Goal: Information Seeking & Learning: Learn about a topic

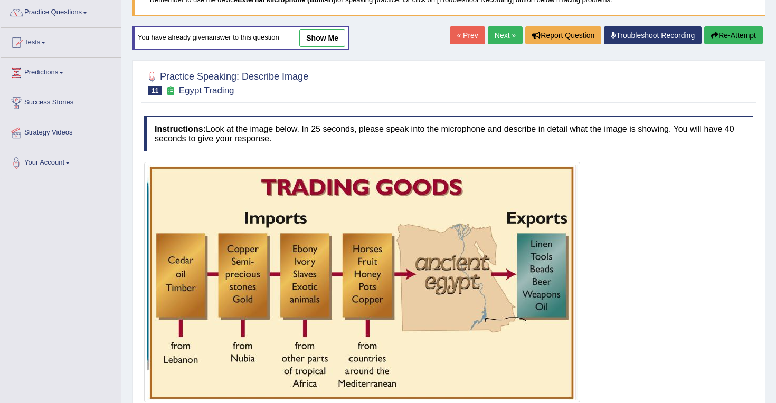
scroll to position [92, 0]
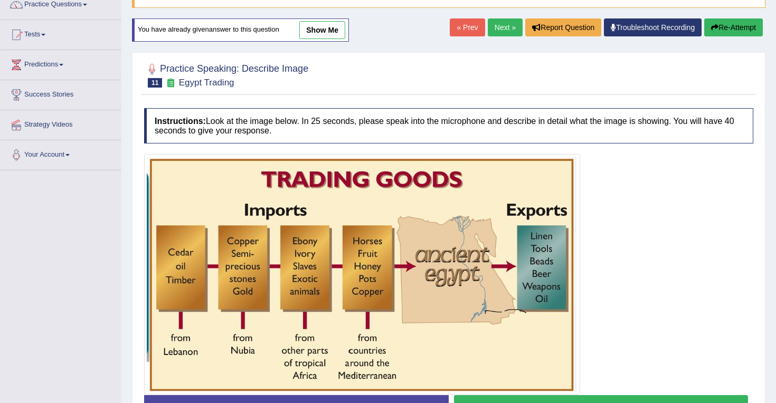
click at [324, 26] on link "show me" at bounding box center [322, 30] width 46 height 18
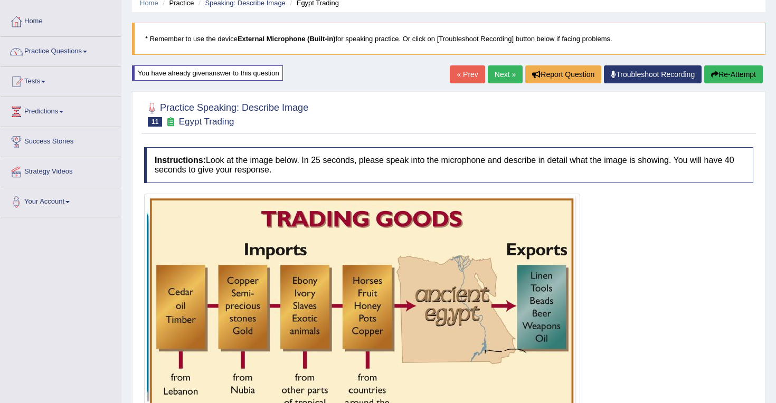
scroll to position [73, 0]
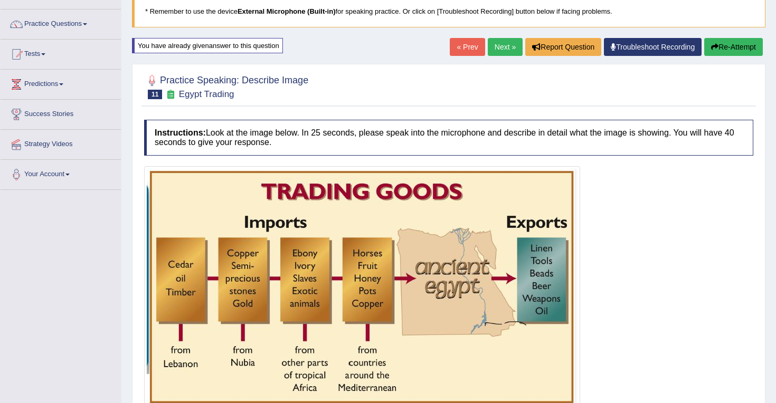
click at [719, 44] on button "Re-Attempt" at bounding box center [733, 47] width 59 height 18
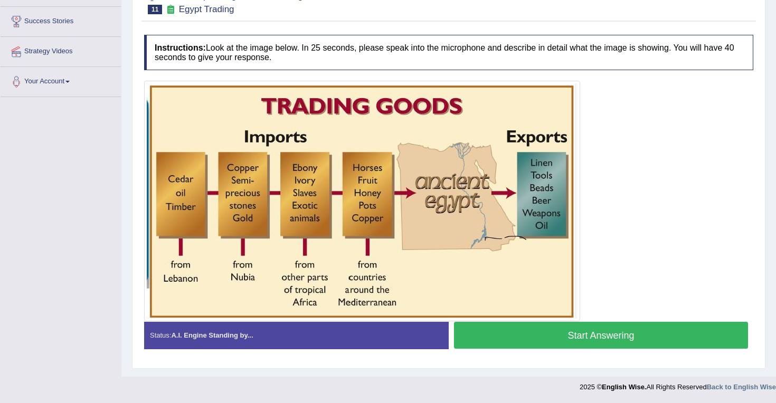
scroll to position [166, 0]
click at [616, 340] on button "Start Answering" at bounding box center [601, 335] width 294 height 27
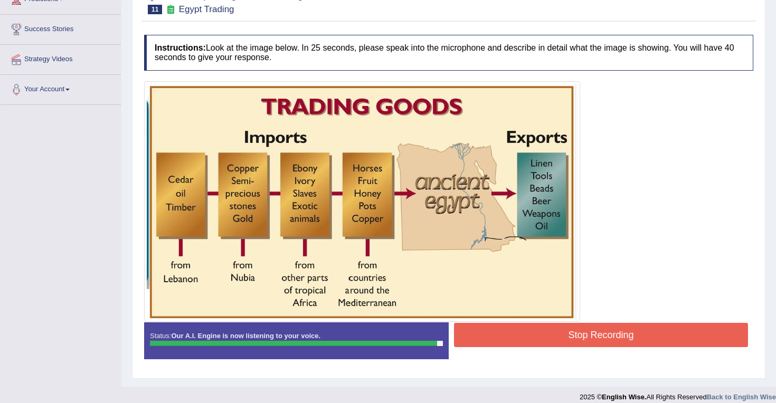
click at [616, 340] on button "Stop Recording" at bounding box center [601, 335] width 294 height 24
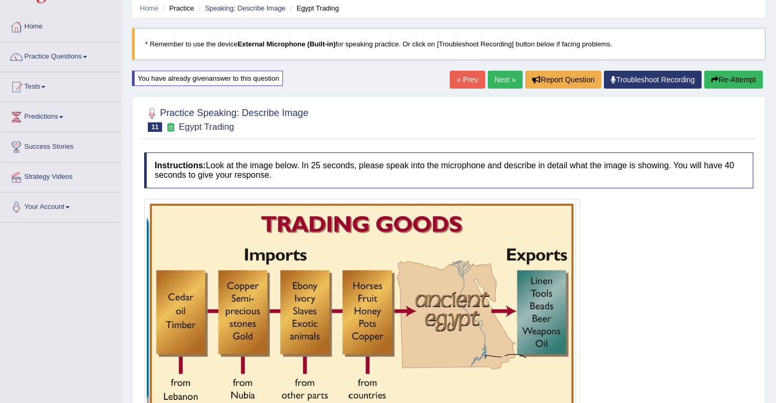
scroll to position [29, 0]
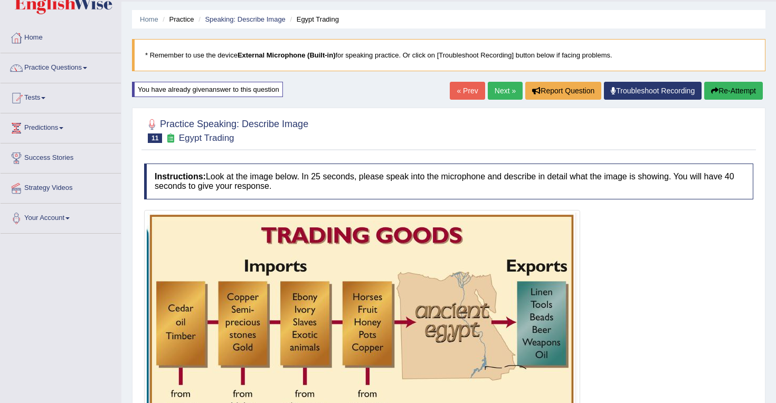
click at [504, 91] on link "Next »" at bounding box center [505, 91] width 35 height 18
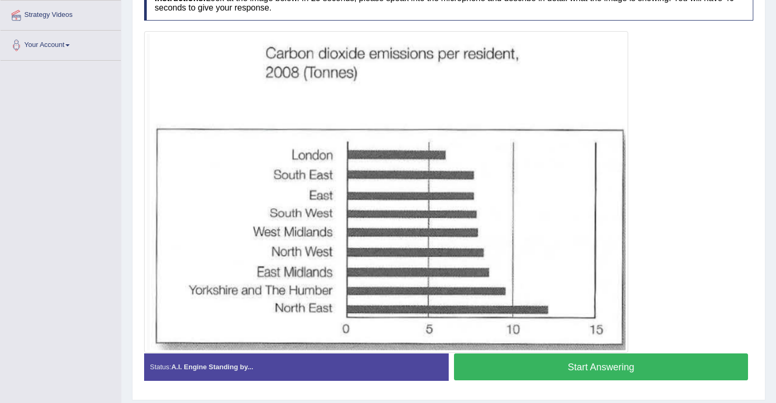
scroll to position [201, 0]
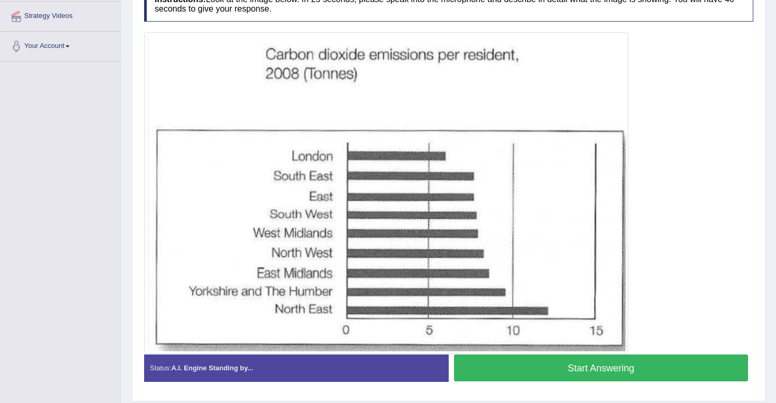
click at [579, 362] on button "Start Answering" at bounding box center [601, 368] width 294 height 27
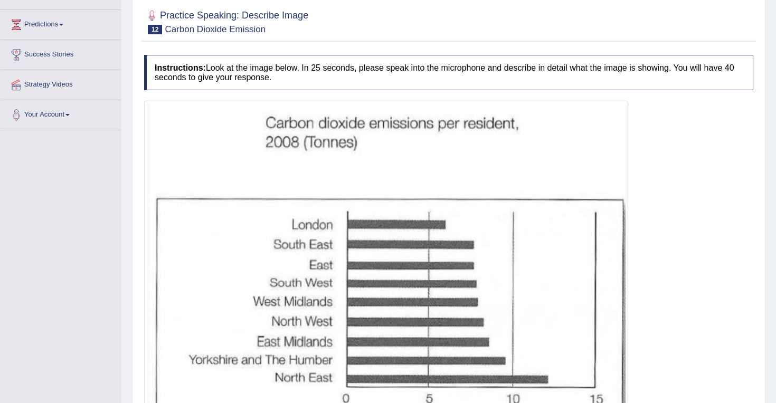
scroll to position [0, 0]
